Goal: Information Seeking & Learning: Learn about a topic

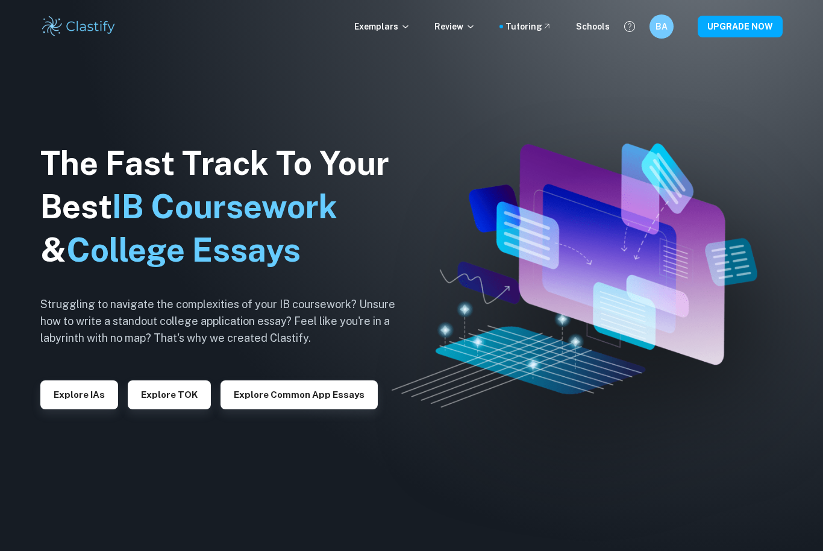
click at [80, 409] on button "Explore IAs" at bounding box center [79, 394] width 78 height 29
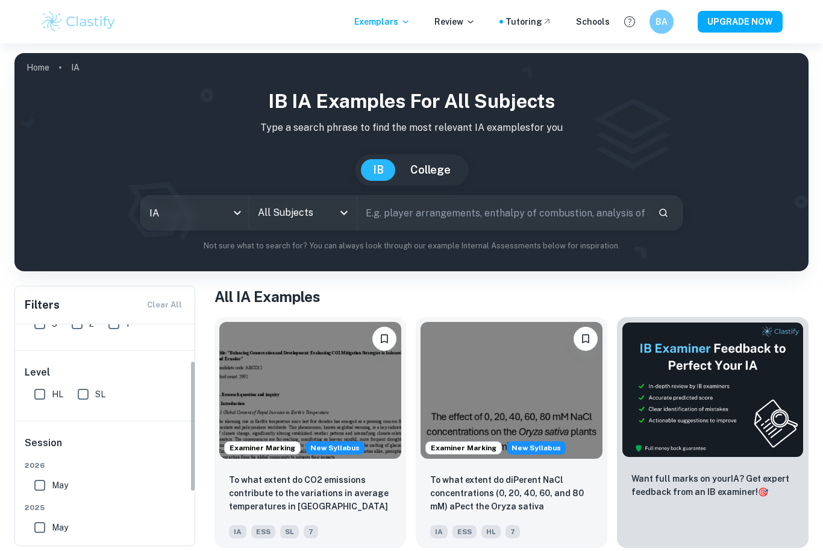
scroll to position [118, 0]
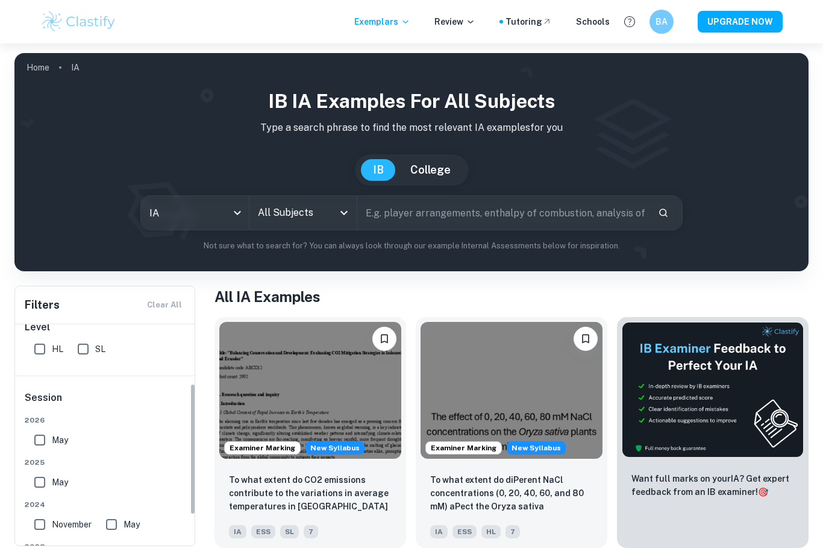
click at [309, 204] on input "All Subjects" at bounding box center [294, 212] width 79 height 23
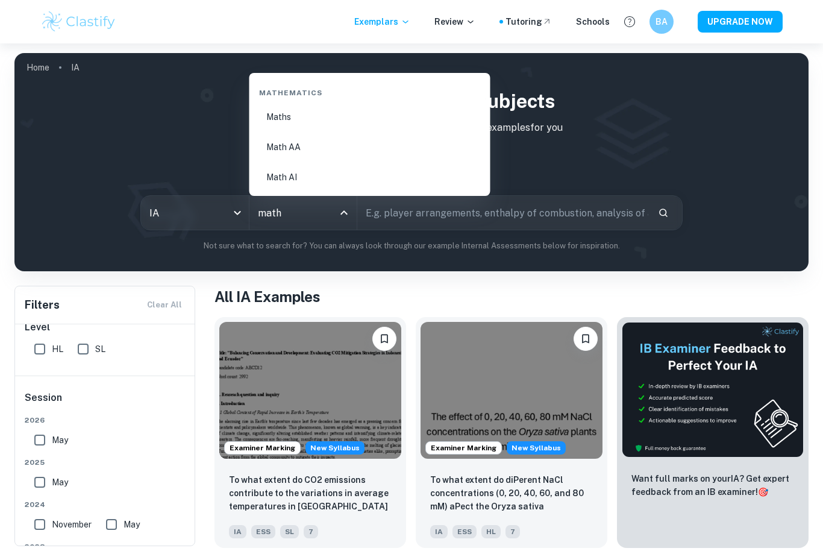
click at [275, 148] on li "Math AA" at bounding box center [369, 147] width 231 height 28
type input "Math AA"
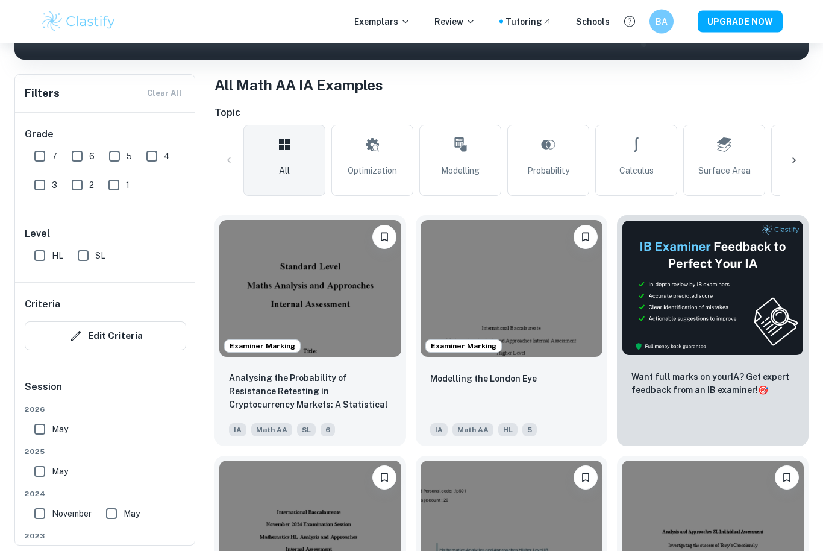
scroll to position [212, 0]
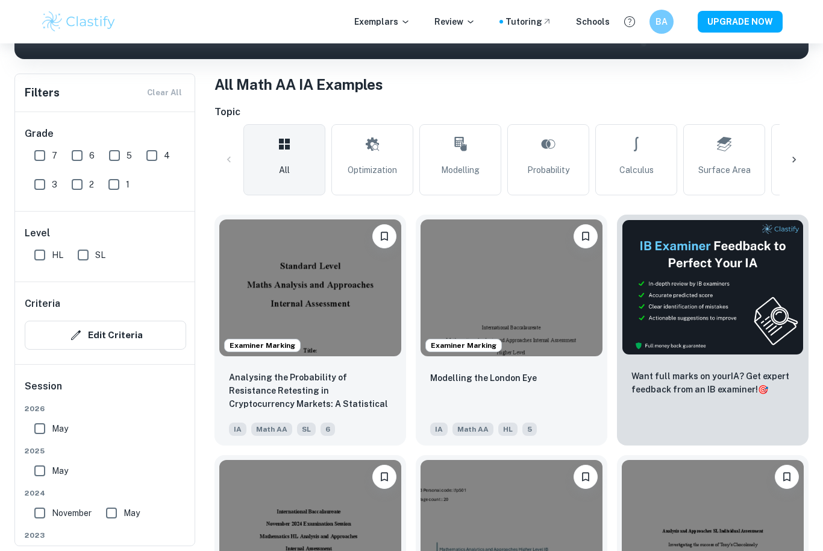
click at [365, 381] on p "Analysing the Probability of Resistance Retesting in Cryptocurrency Markets: A …" at bounding box center [310, 391] width 163 height 41
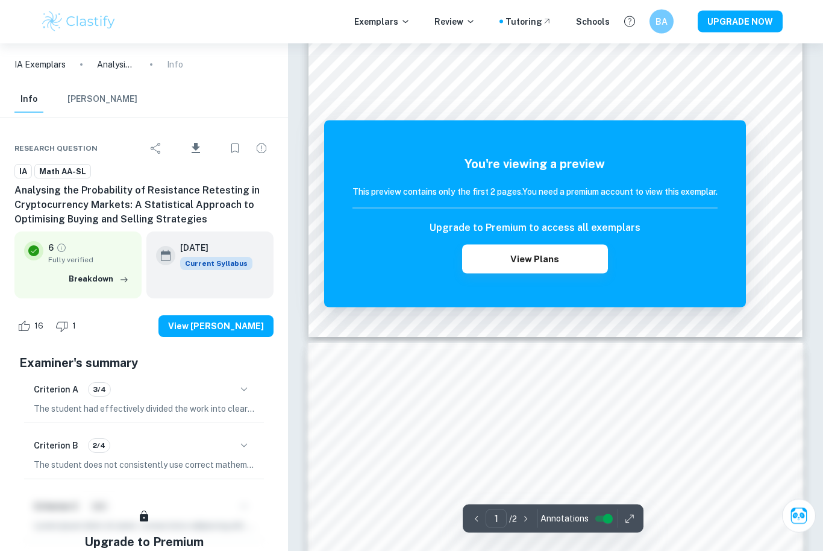
scroll to position [409, 0]
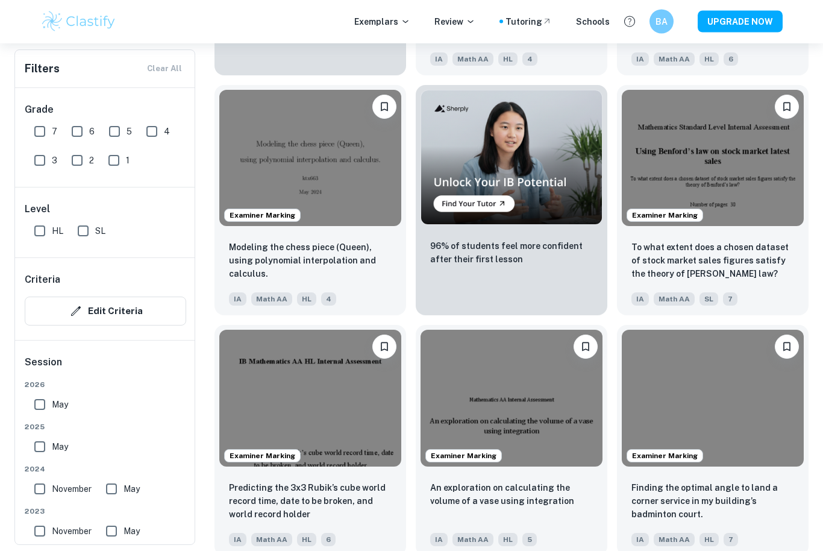
scroll to position [2023, 0]
click at [737, 203] on img at bounding box center [713, 158] width 182 height 137
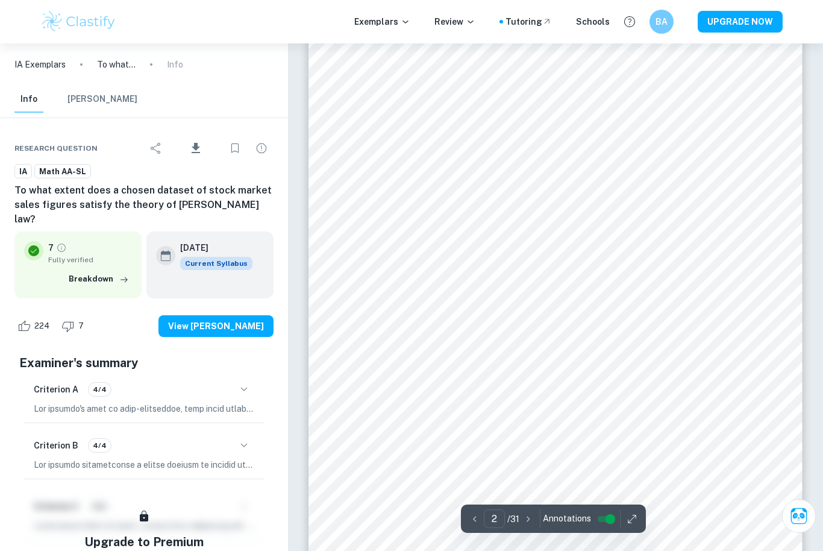
scroll to position [807, 0]
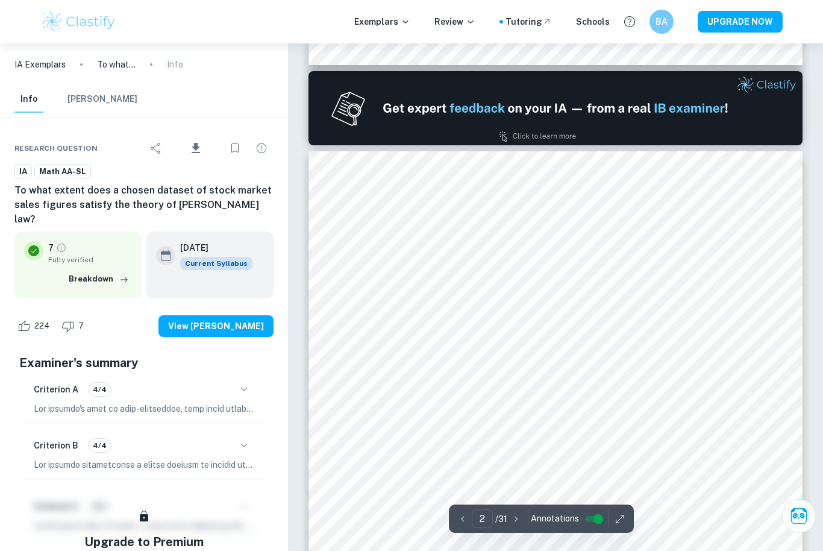
type input "1"
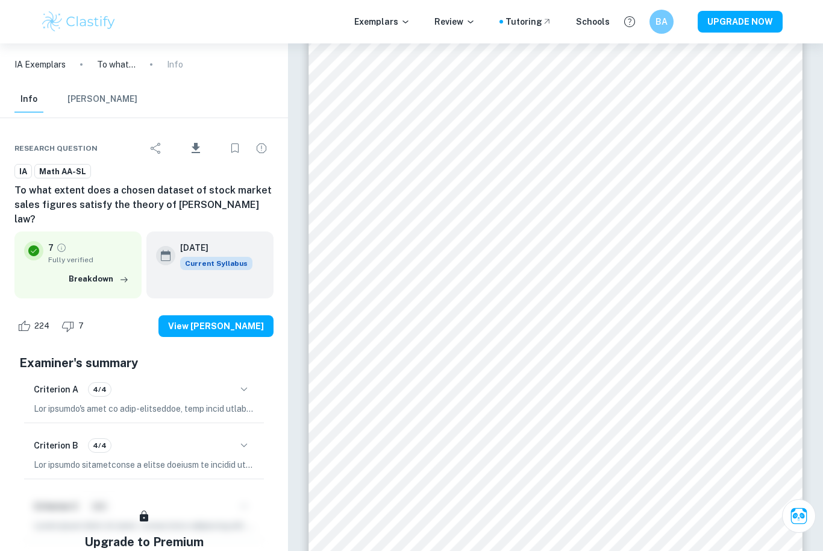
scroll to position [5, 0]
